Goal: Information Seeking & Learning: Learn about a topic

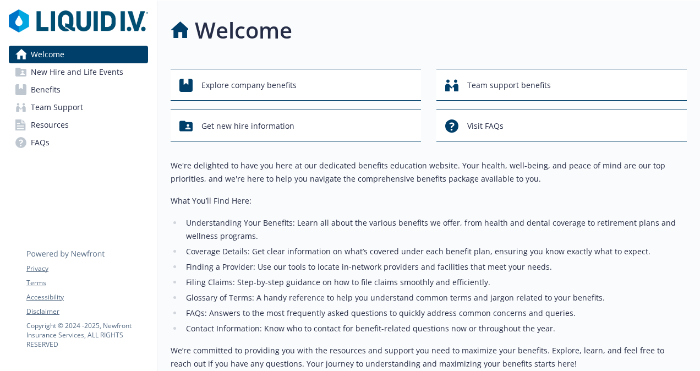
click at [41, 88] on span "Benefits" at bounding box center [46, 90] width 30 height 18
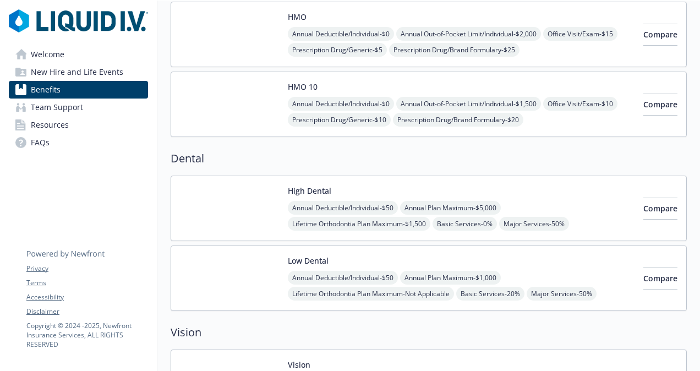
scroll to position [440, 0]
